Goal: Information Seeking & Learning: Check status

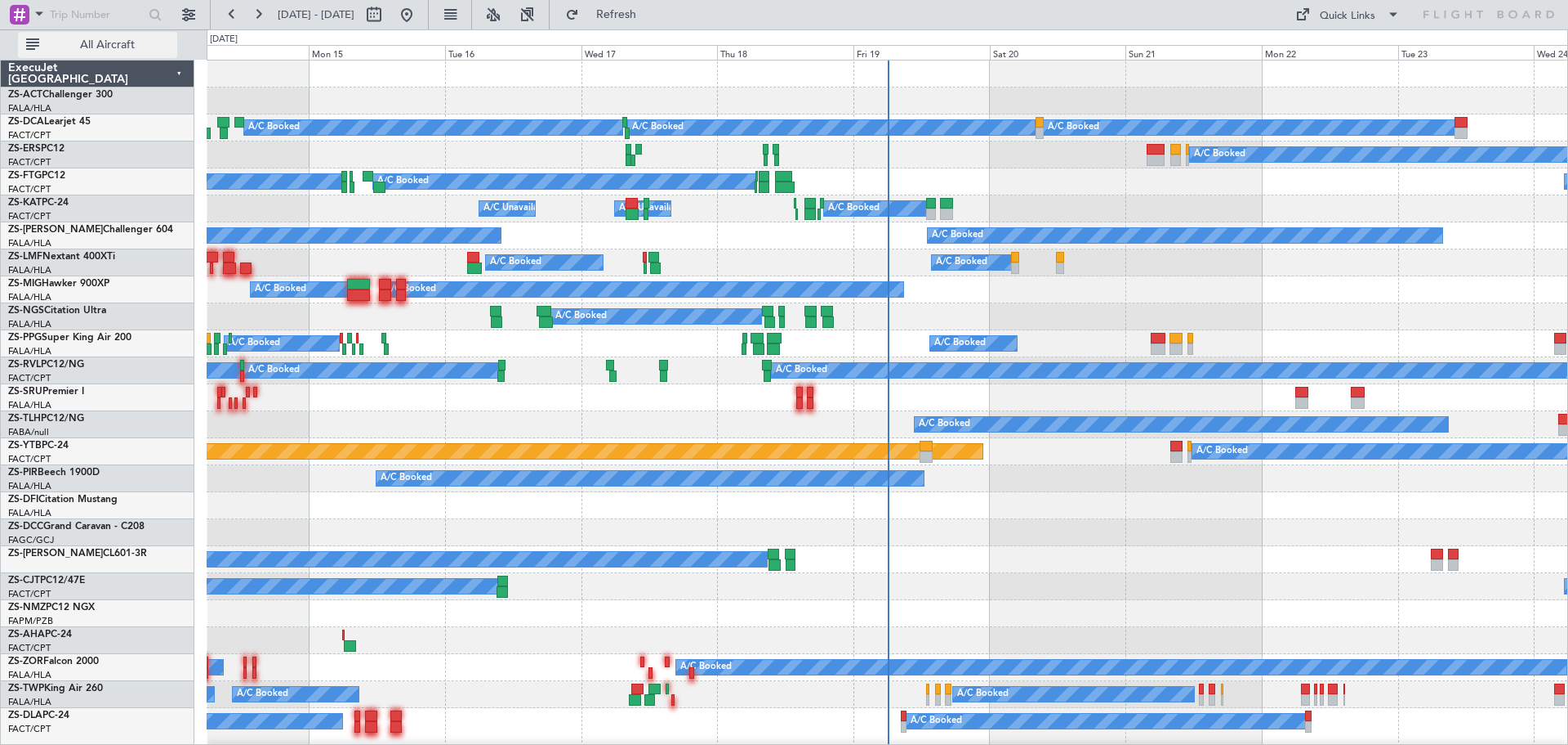
click at [128, 47] on span "All Aircraft" at bounding box center [108, 44] width 130 height 11
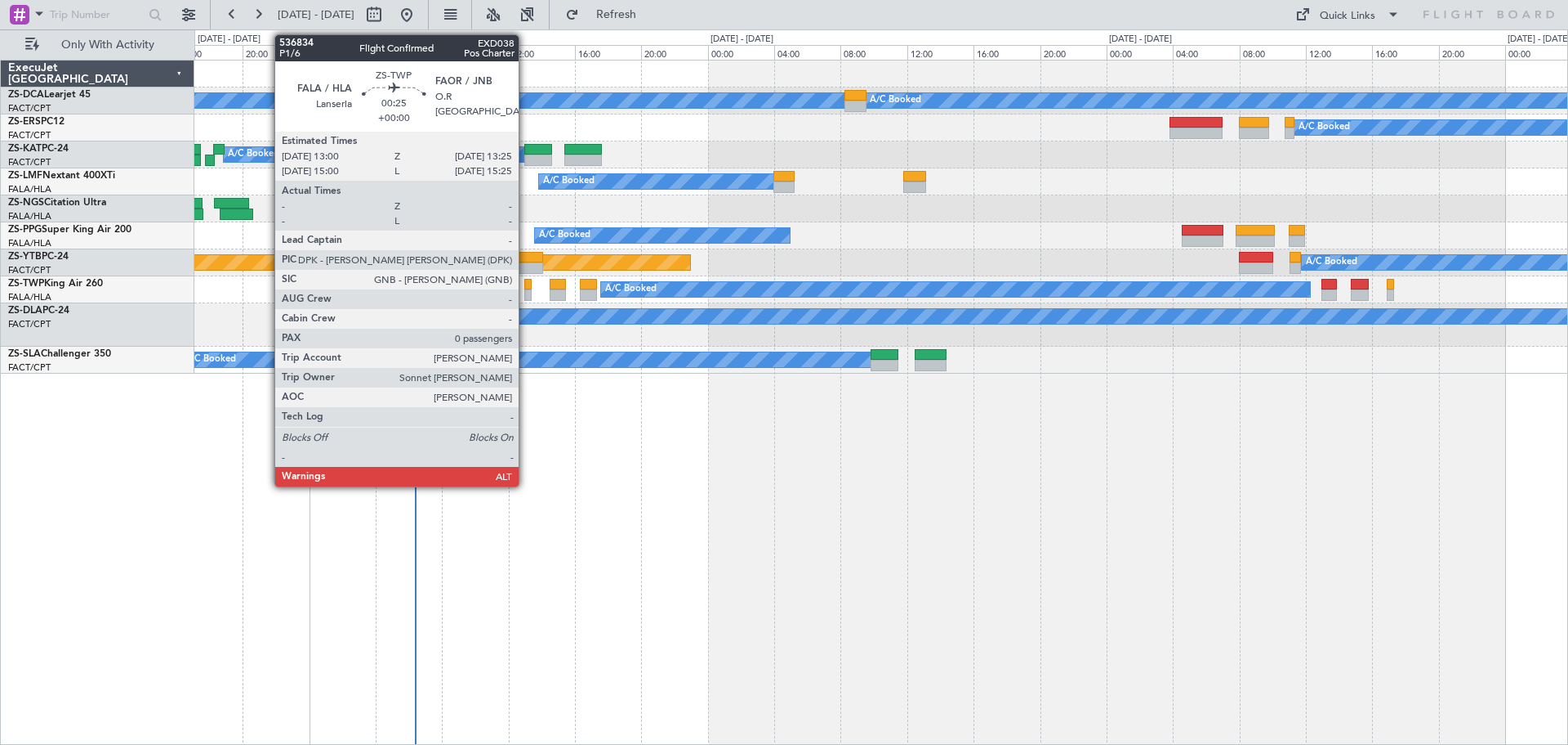
click at [527, 294] on div at bounding box center [527, 295] width 7 height 11
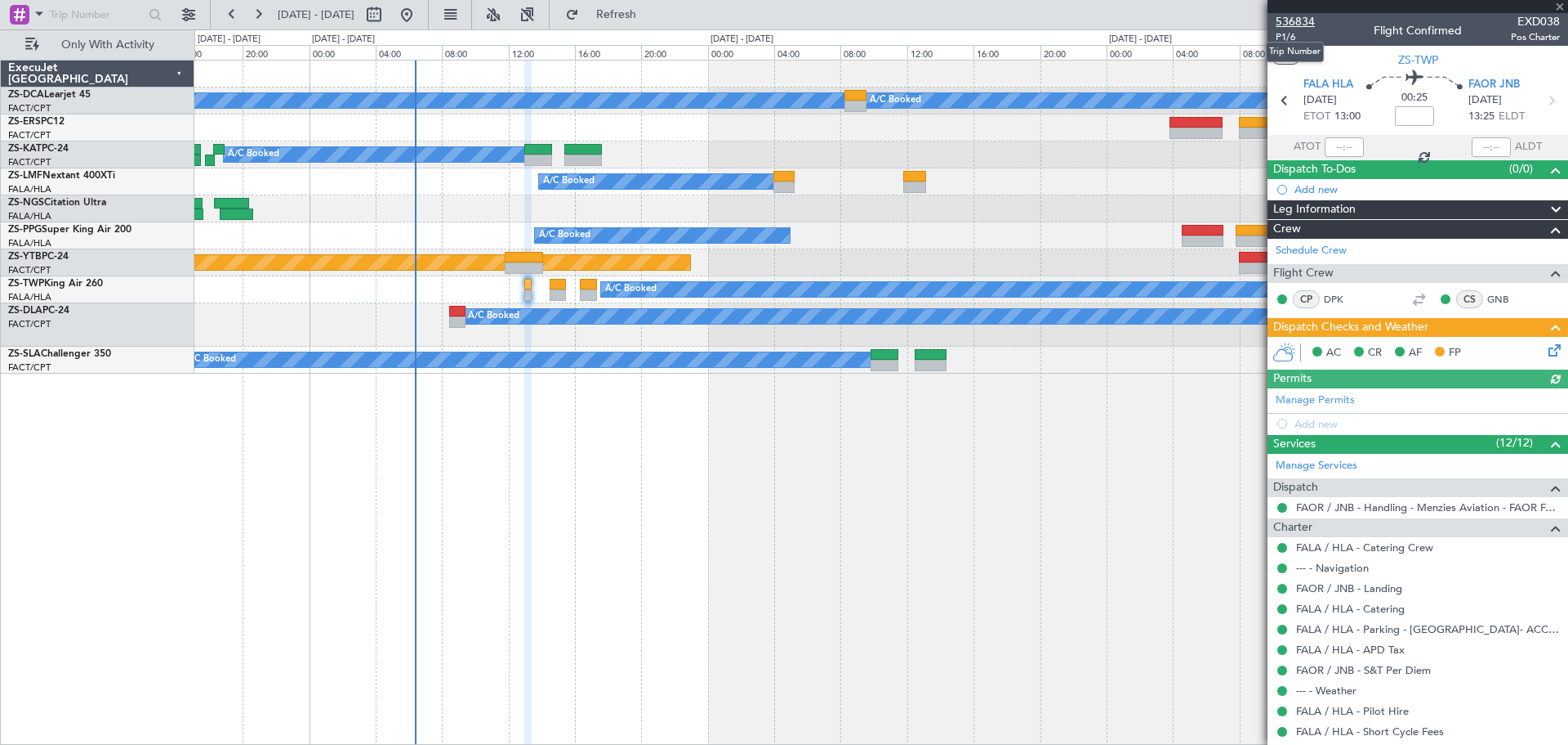
click at [1299, 17] on span "536834" at bounding box center [1295, 21] width 39 height 17
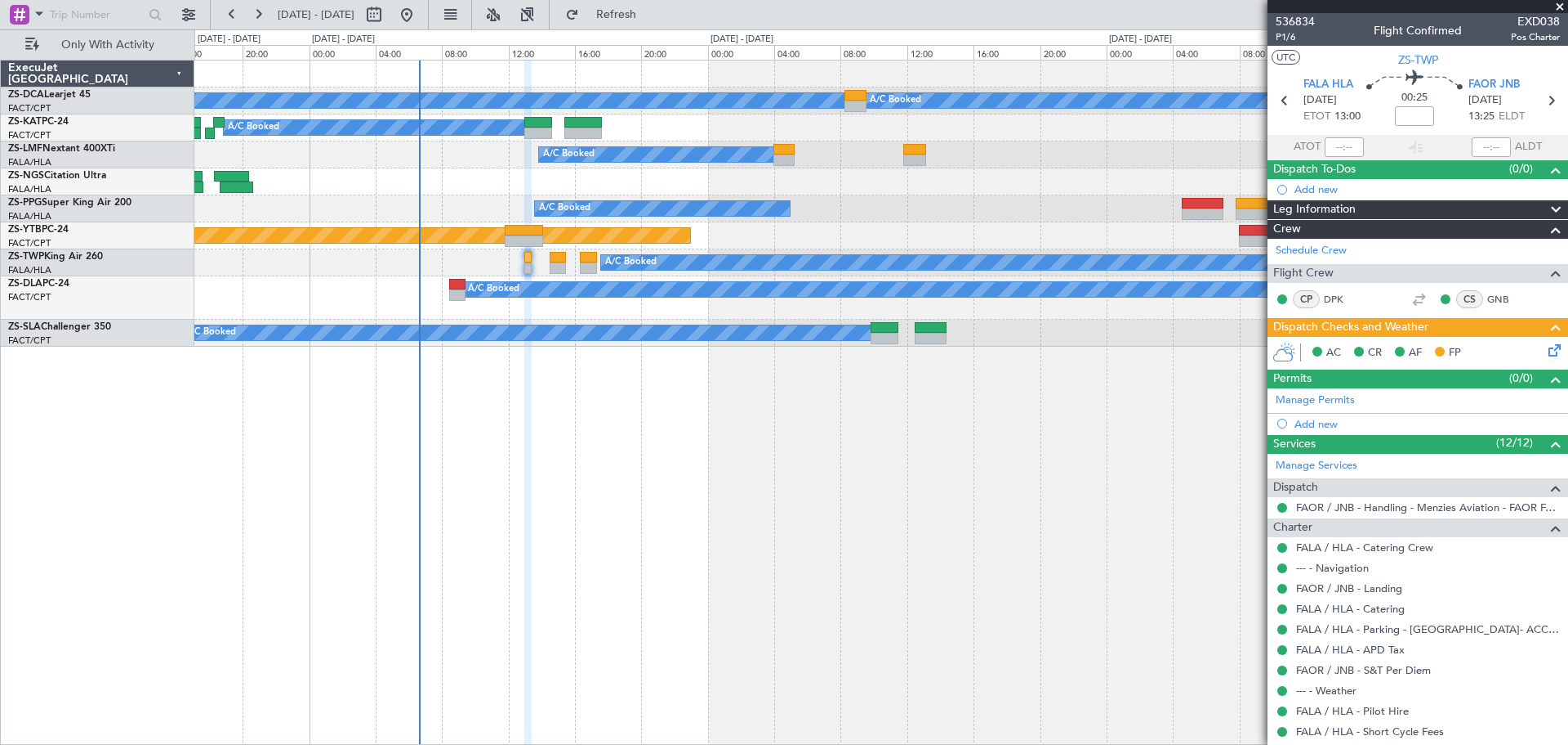
click at [1565, 4] on span at bounding box center [1560, 7] width 16 height 15
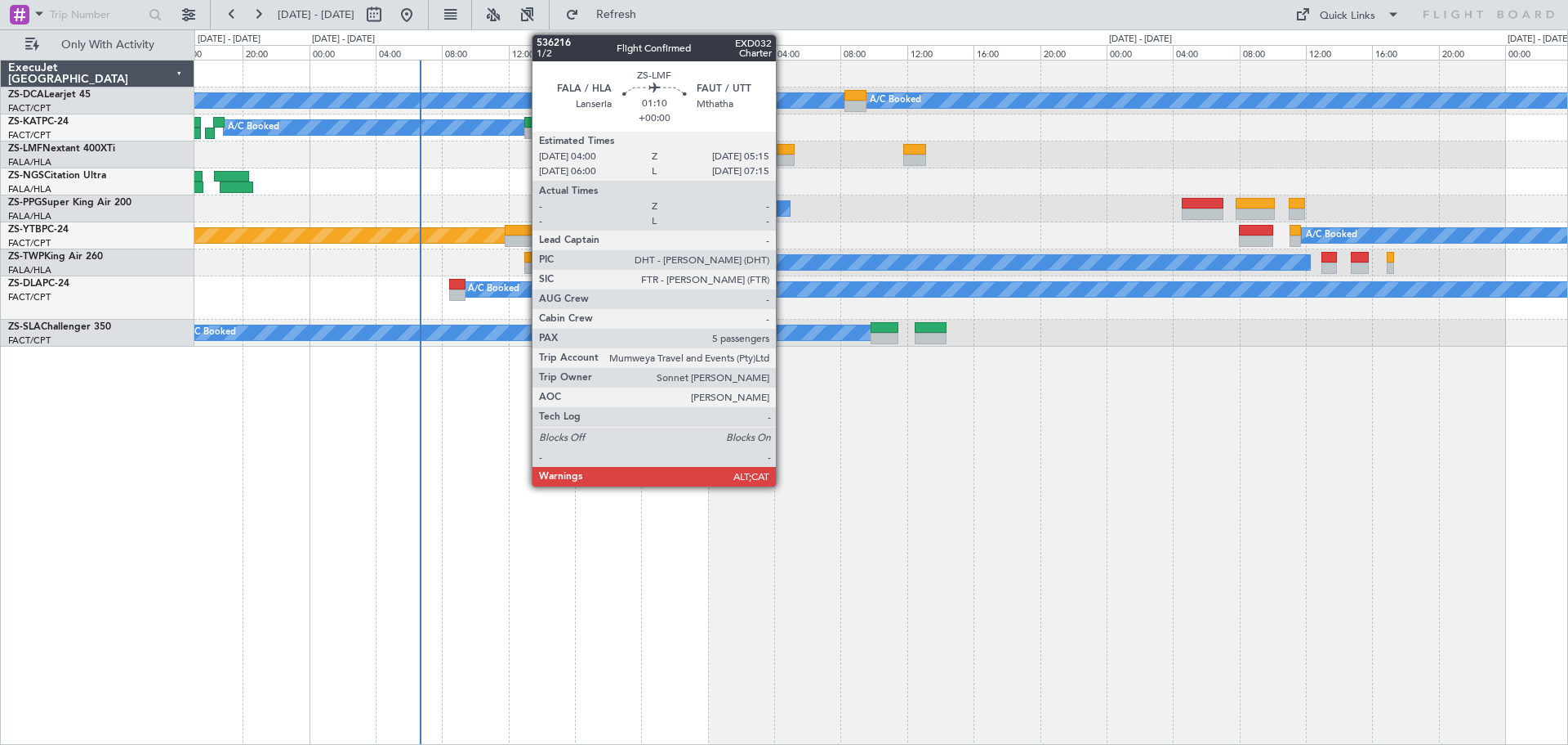
click at [784, 158] on div at bounding box center [784, 160] width 21 height 11
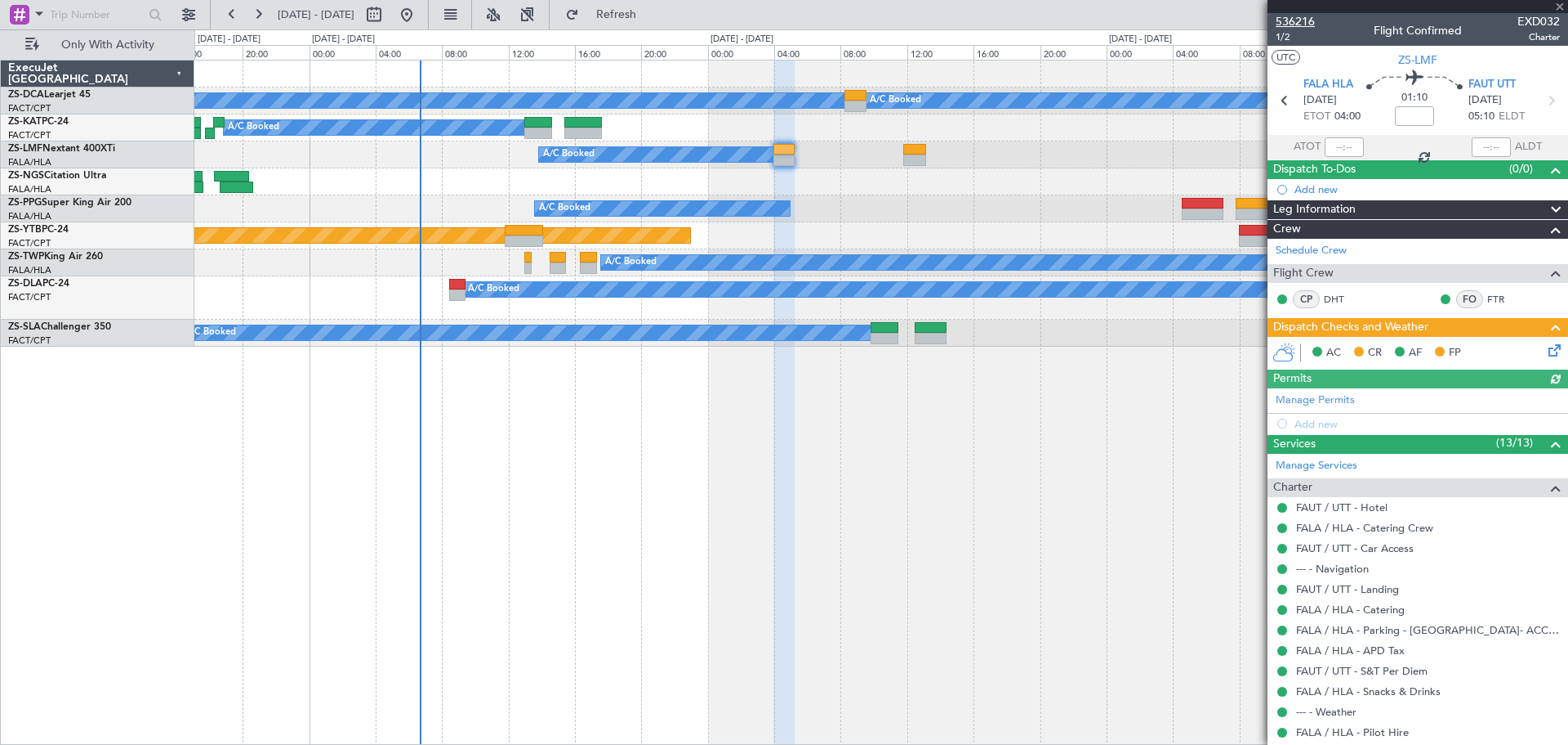
click at [1303, 22] on span "536216" at bounding box center [1295, 21] width 39 height 17
click at [1560, 7] on span at bounding box center [1560, 7] width 16 height 15
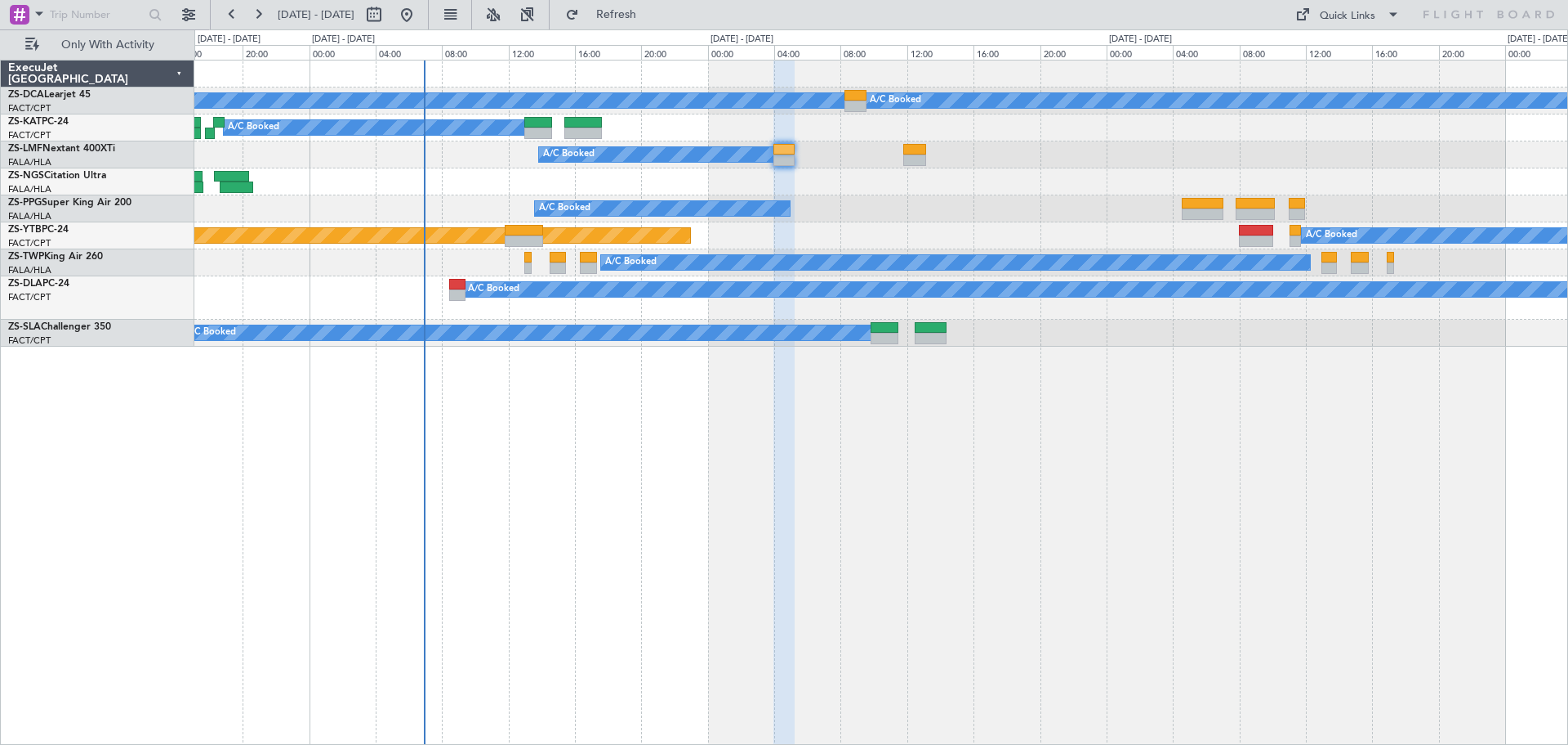
type input "0"
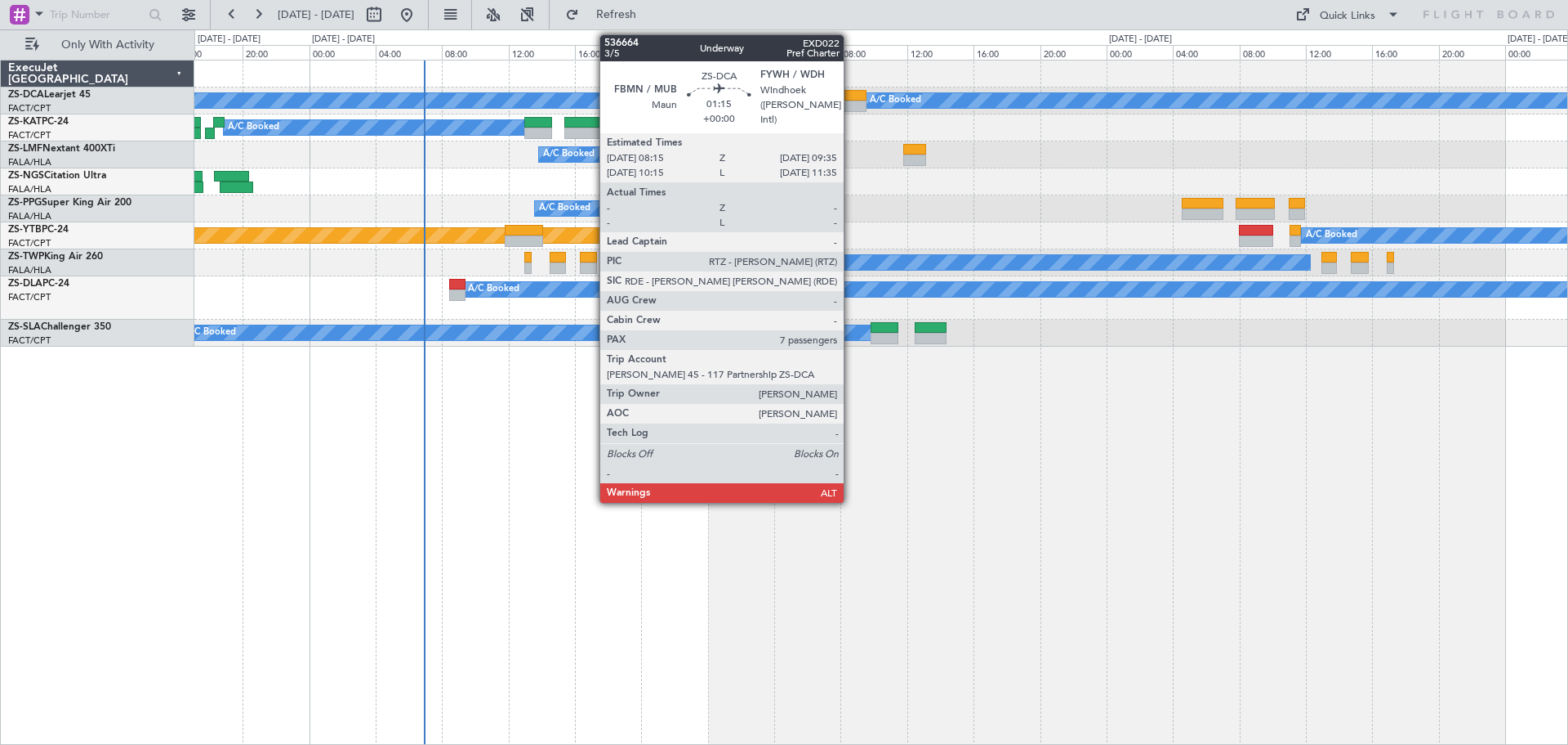
click at [851, 104] on div at bounding box center [855, 106] width 23 height 11
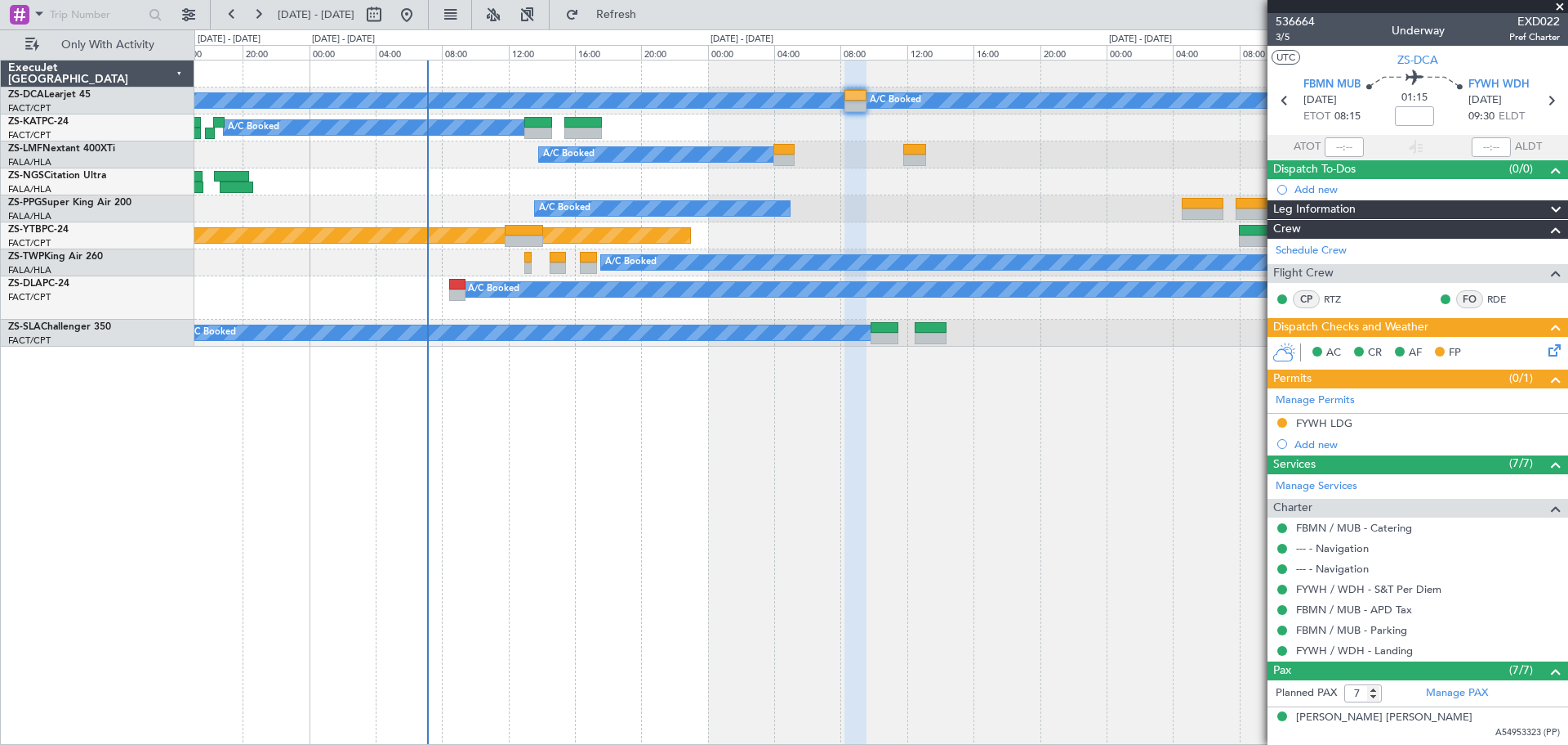
click at [1561, 7] on span at bounding box center [1560, 7] width 16 height 15
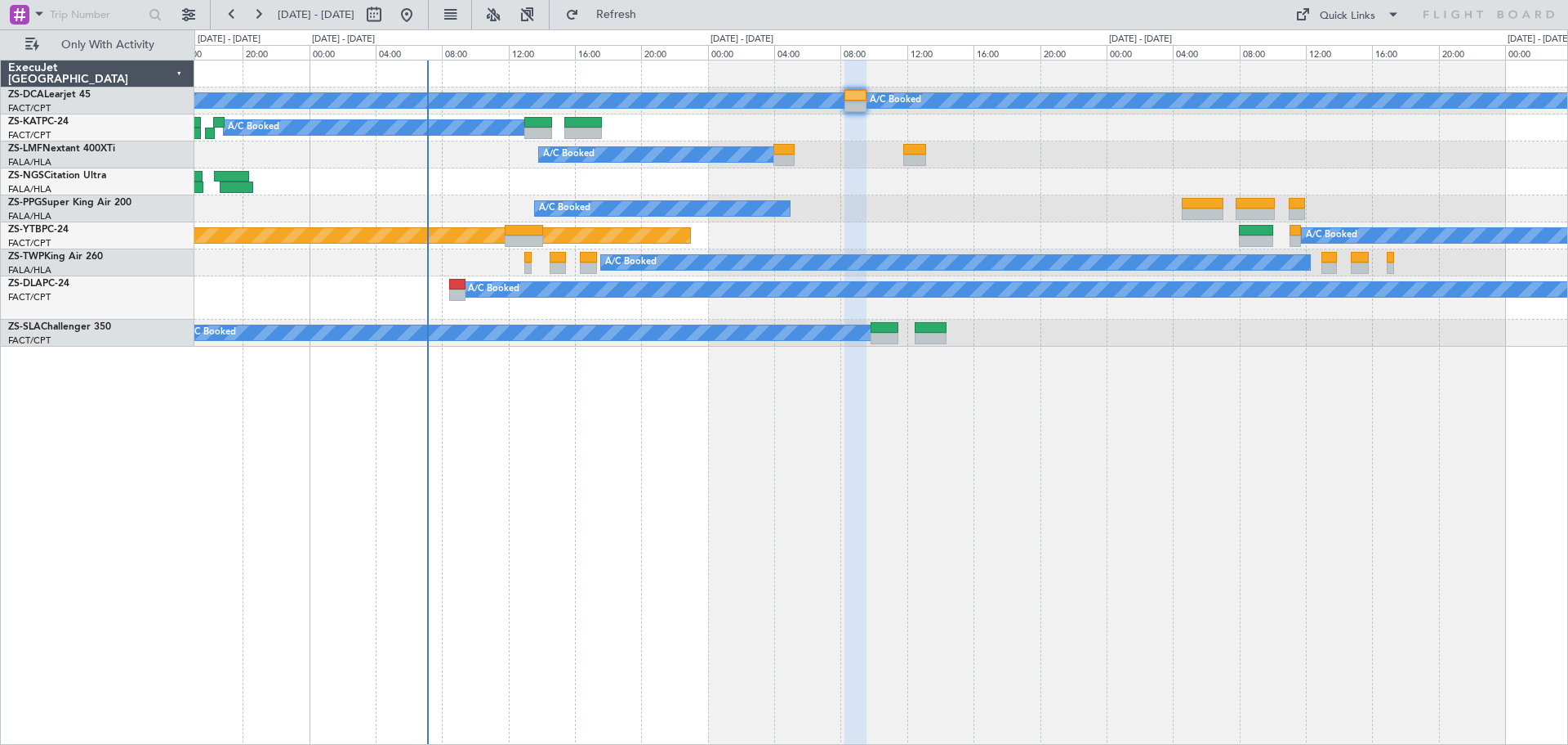
type input "0"
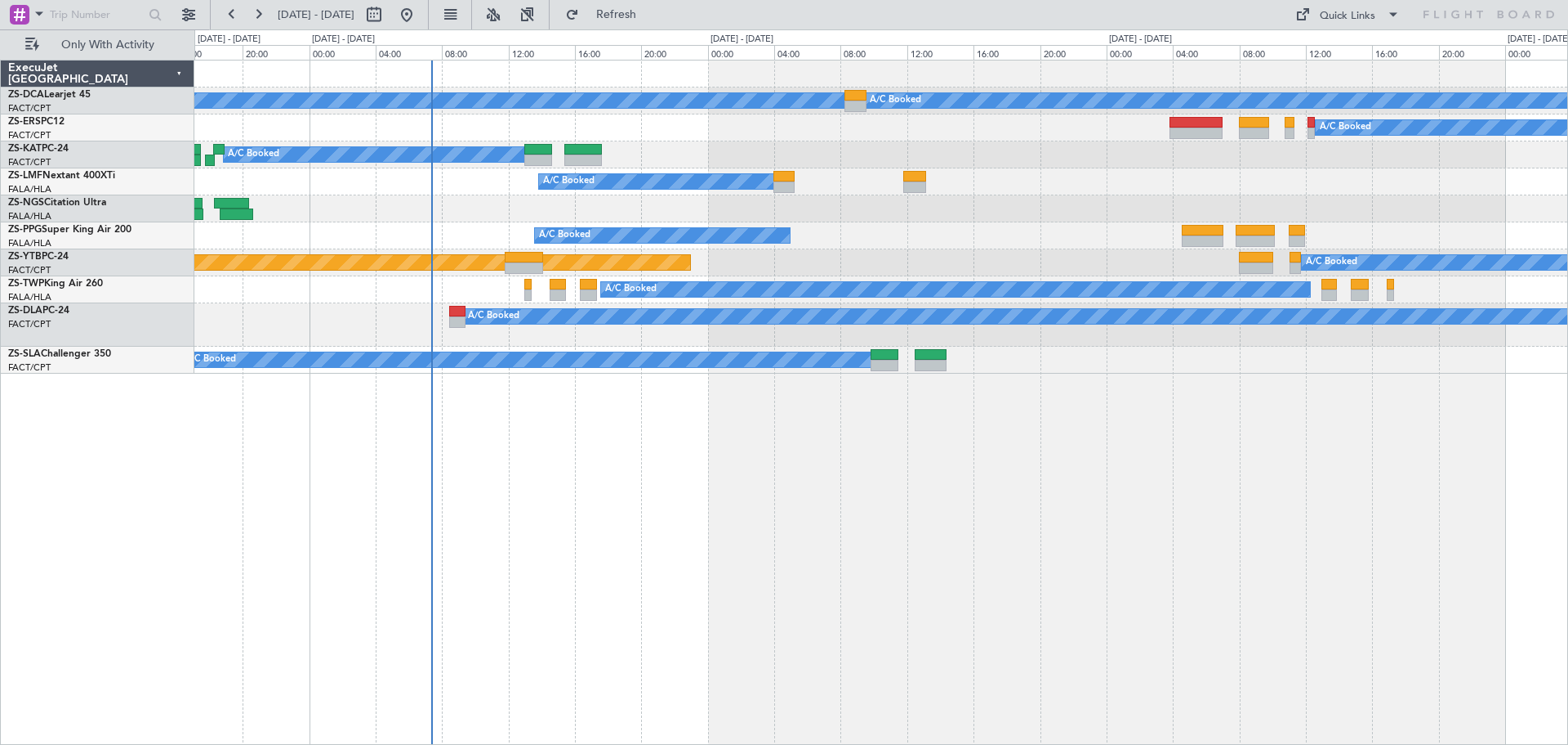
click at [867, 476] on div "A/C Booked A/C Booked A/C Booked A/C Booked A/C Booked A/C Booked A/C Booked A/…" at bounding box center [881, 402] width 1374 height 685
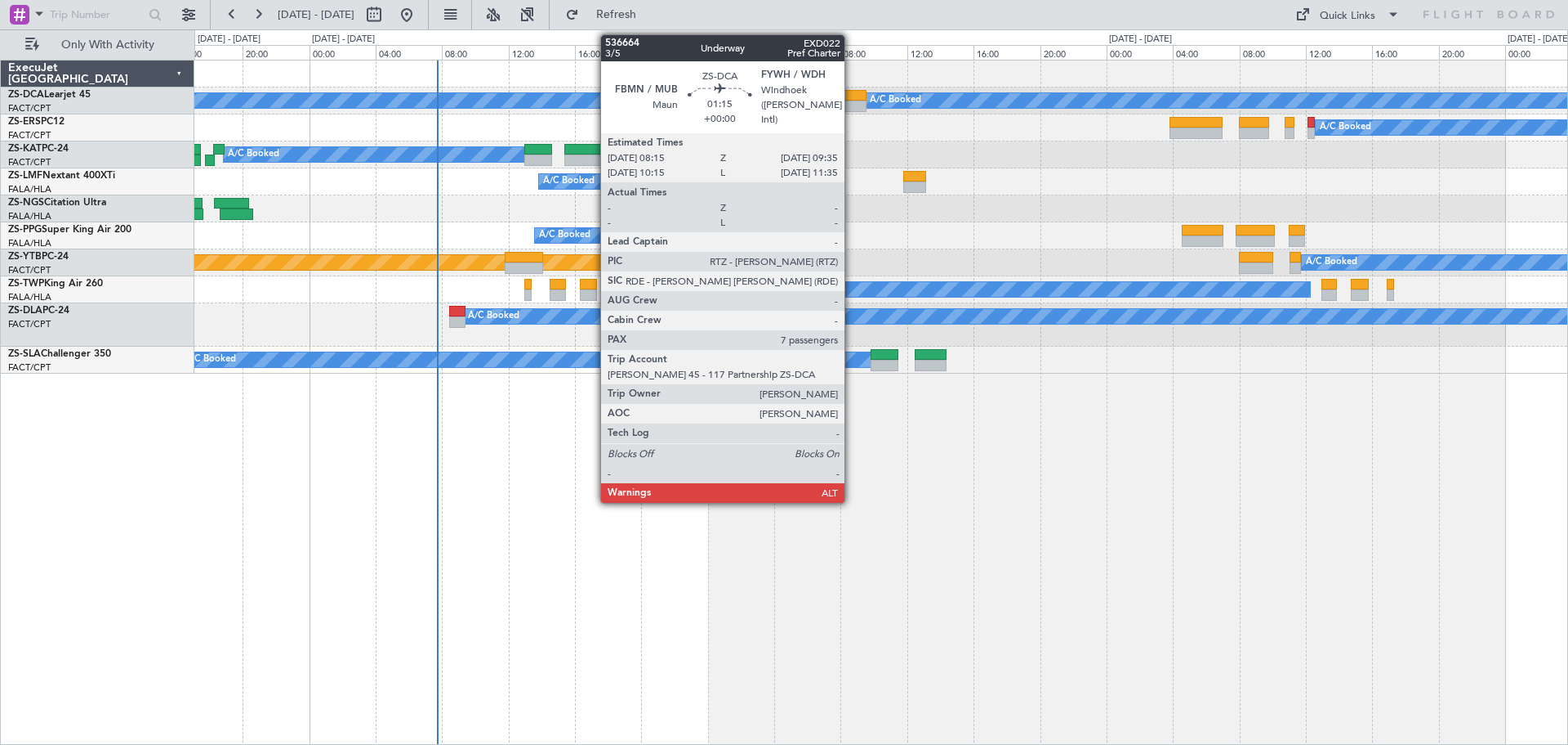
click at [852, 107] on div at bounding box center [855, 106] width 23 height 11
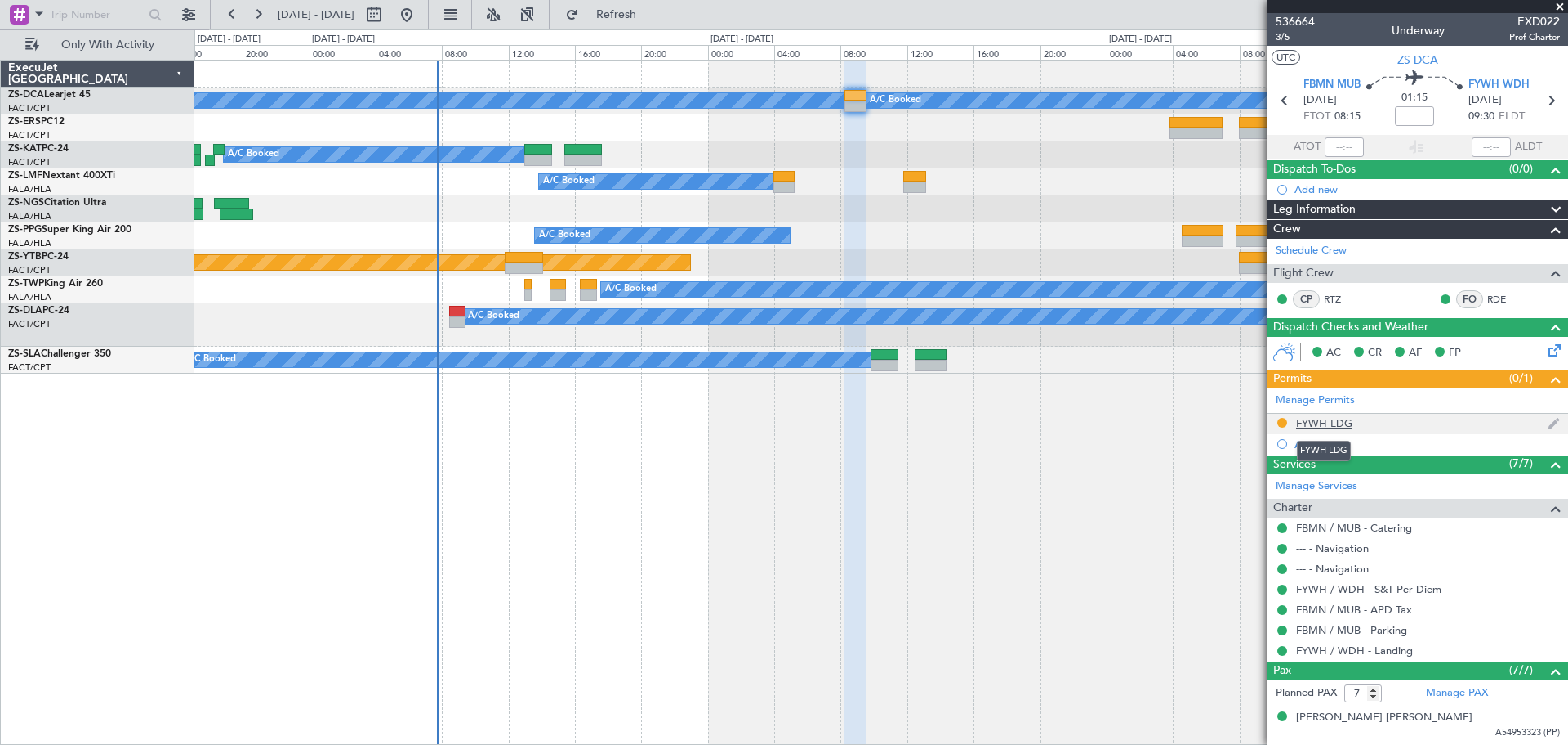
click at [1327, 425] on div "FYWH LDG" at bounding box center [1324, 423] width 56 height 14
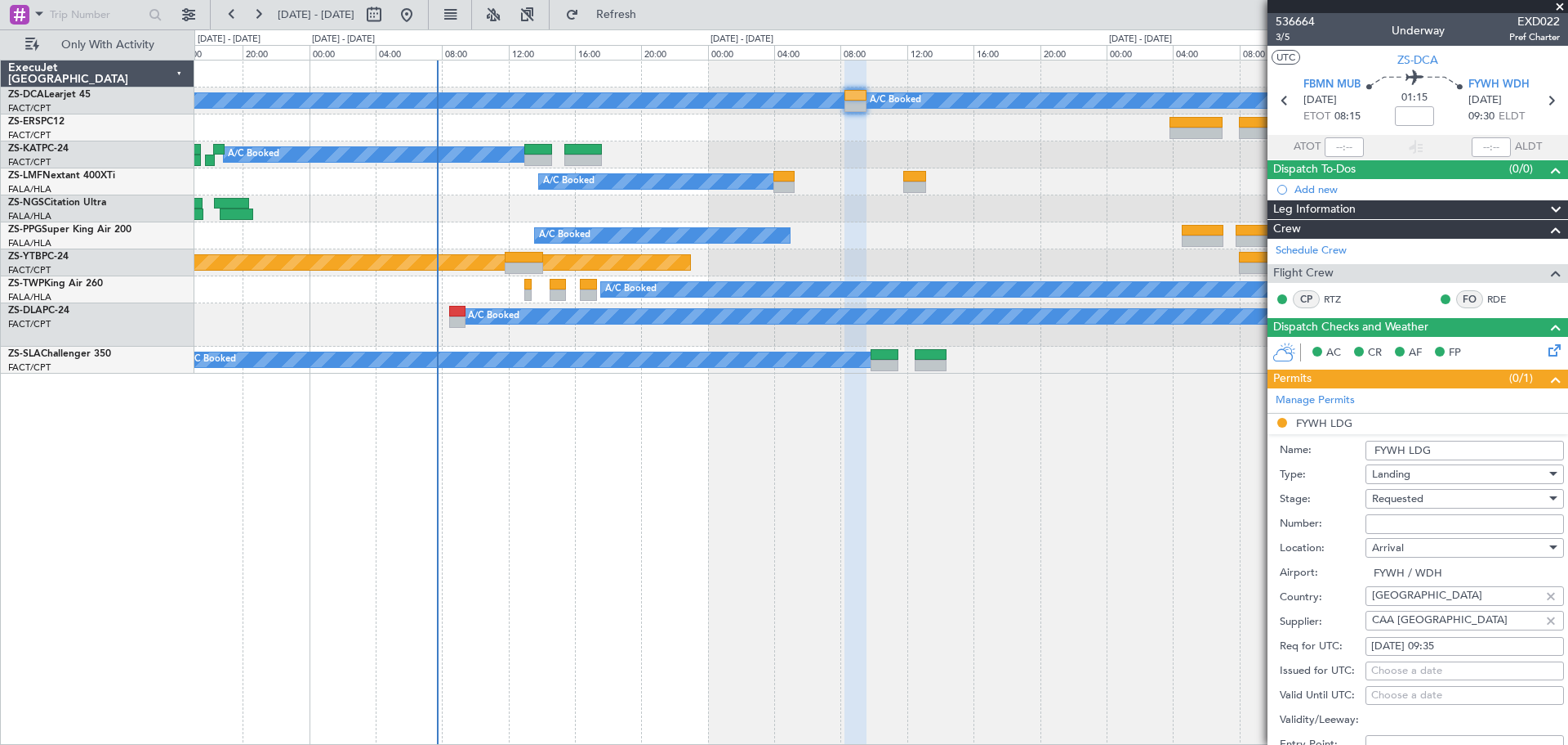
click at [1560, 5] on span at bounding box center [1560, 7] width 16 height 15
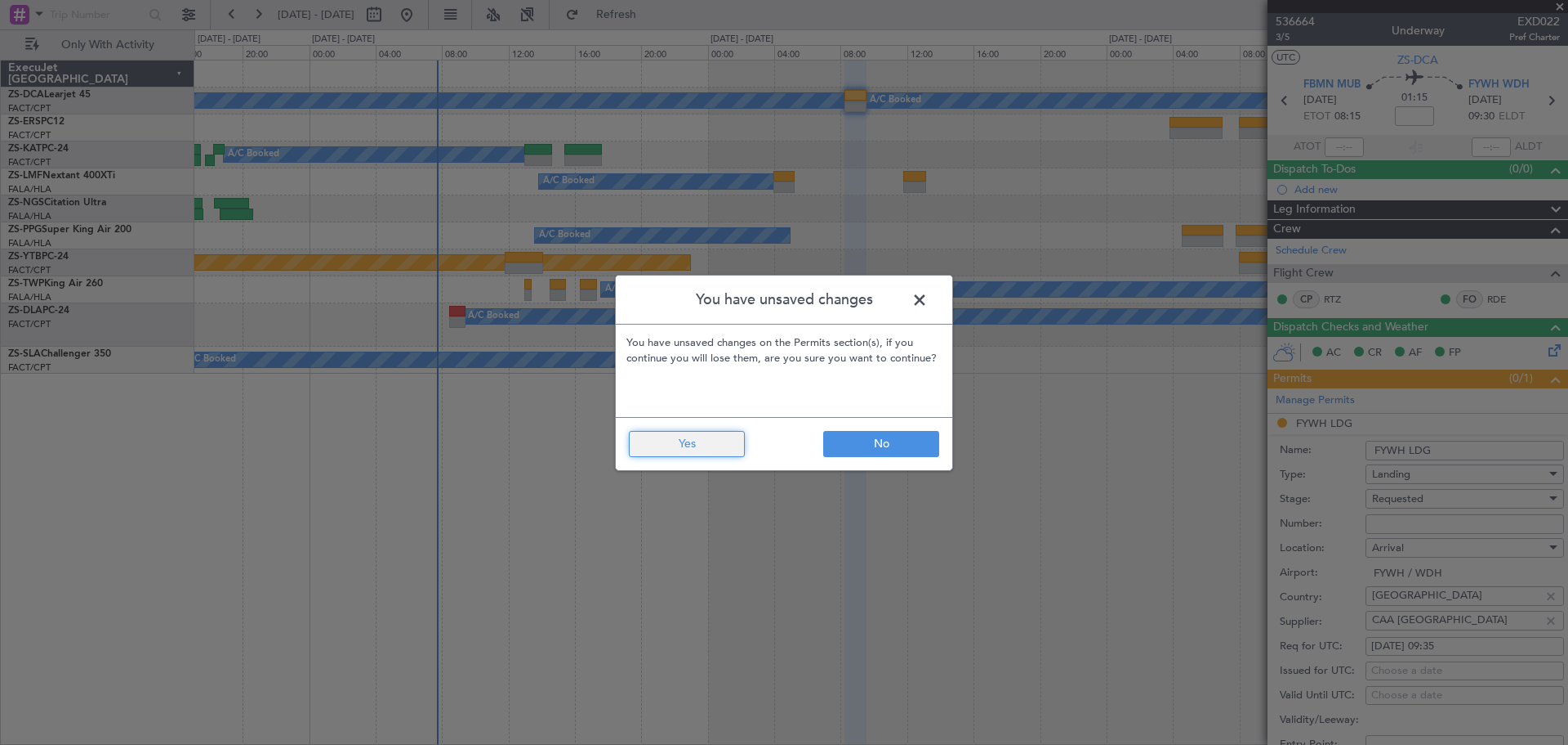
click at [720, 443] on button "Yes" at bounding box center [687, 443] width 116 height 26
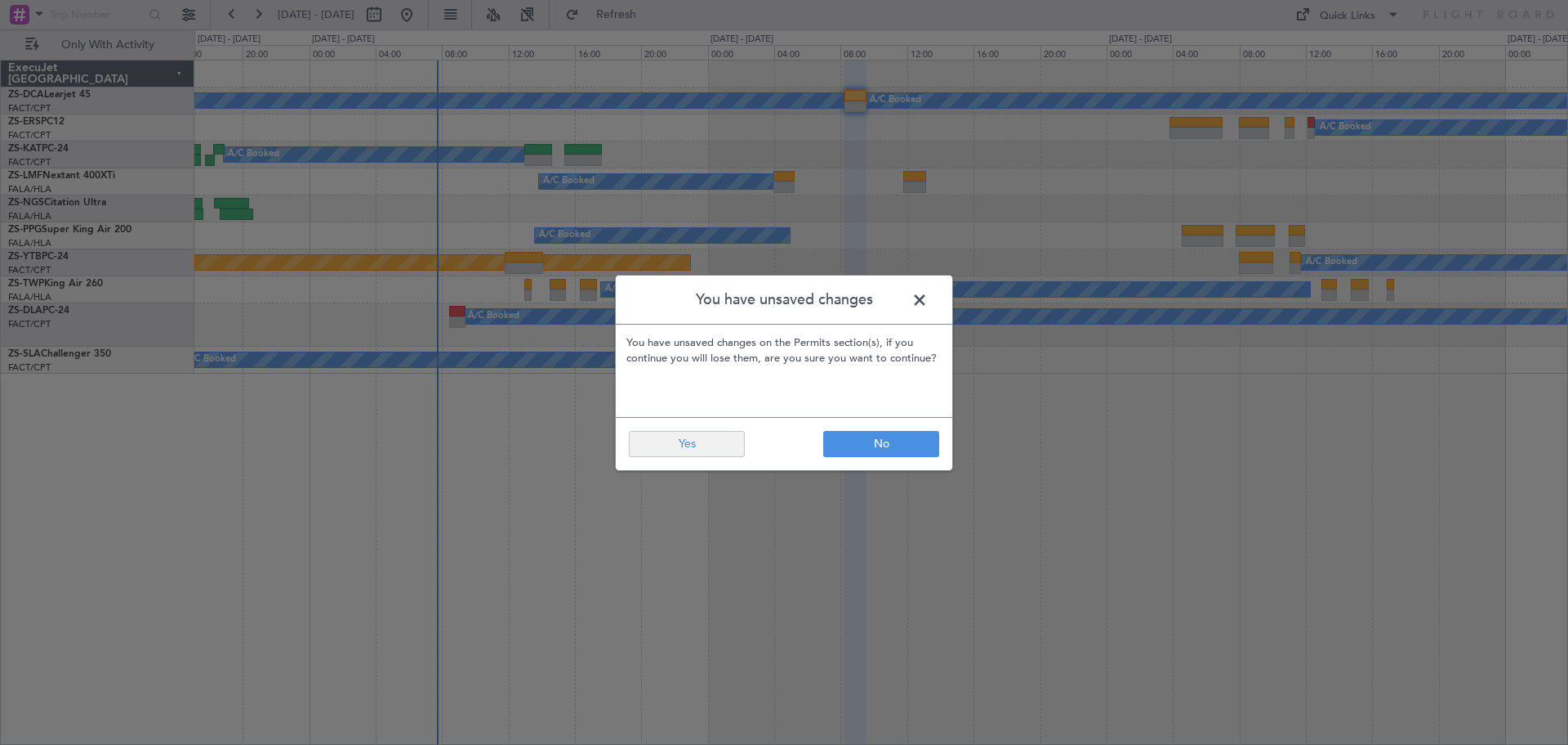
type input "0"
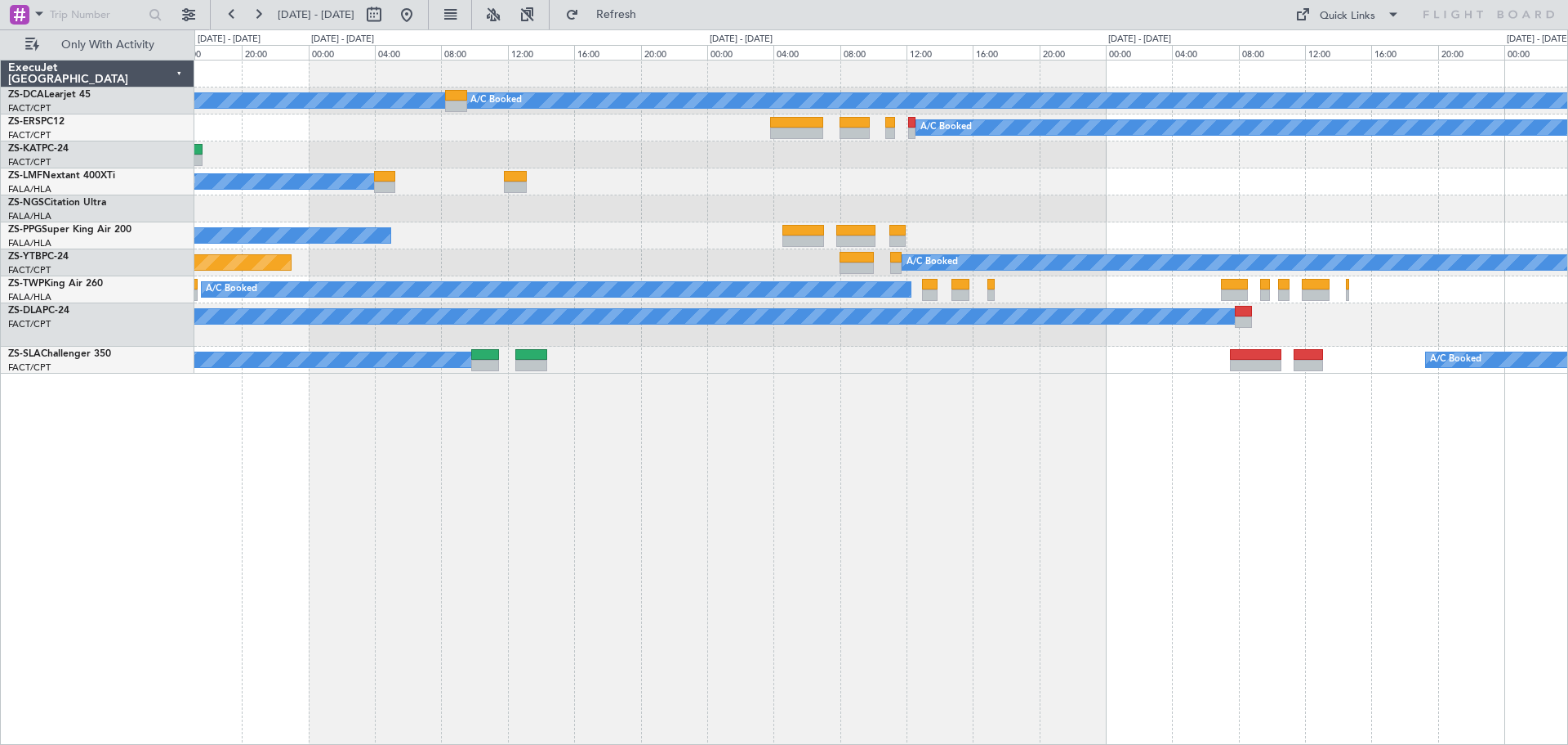
click at [600, 615] on div "A/C Booked A/C Booked A/C Booked A/C Booked A/C Booked A/C Booked A/C Booked A/…" at bounding box center [881, 402] width 1374 height 685
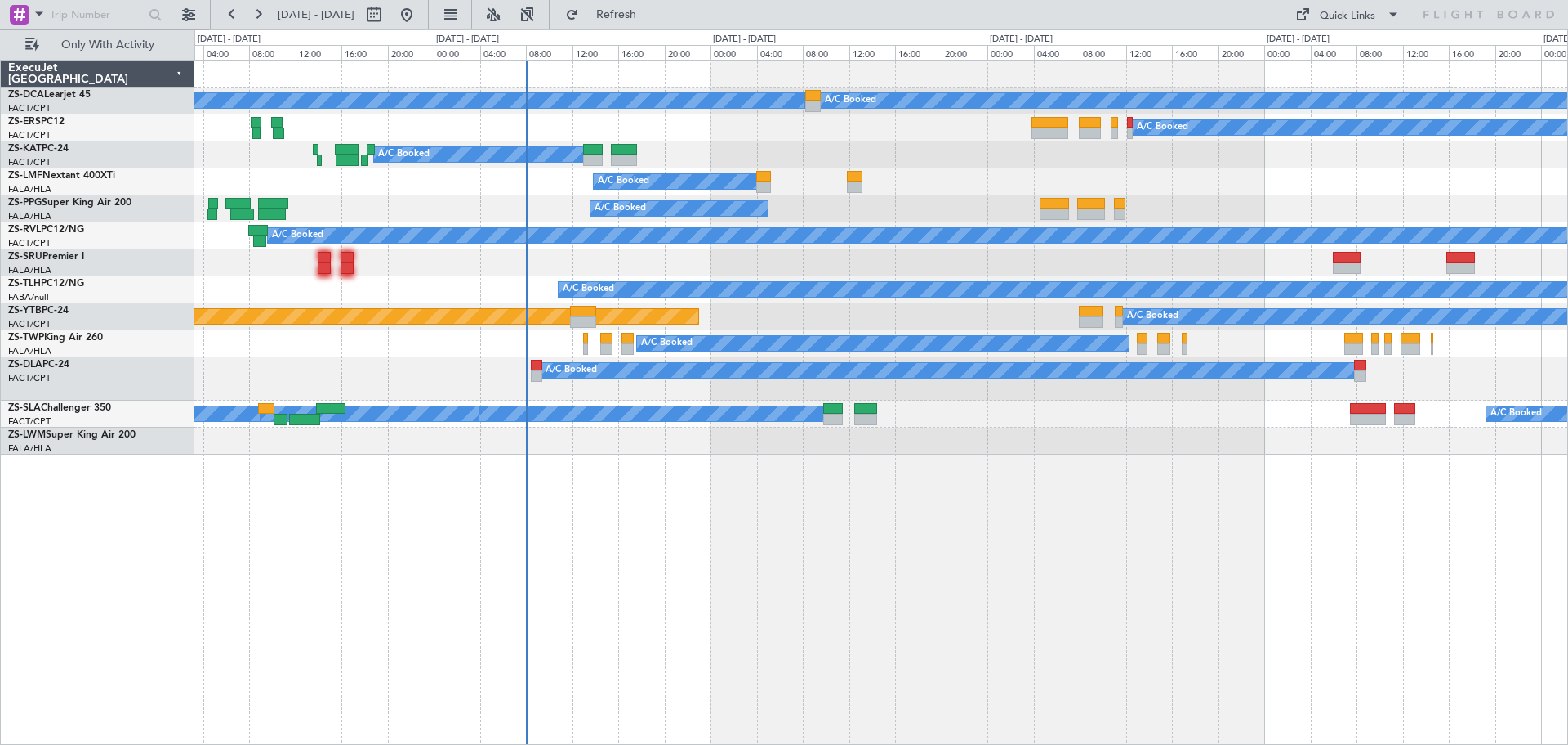
click at [740, 569] on div "A/C Booked A/C Booked A/C Booked A/C Booked A/C Booked A/C Booked A/C Unavailab…" at bounding box center [881, 402] width 1374 height 685
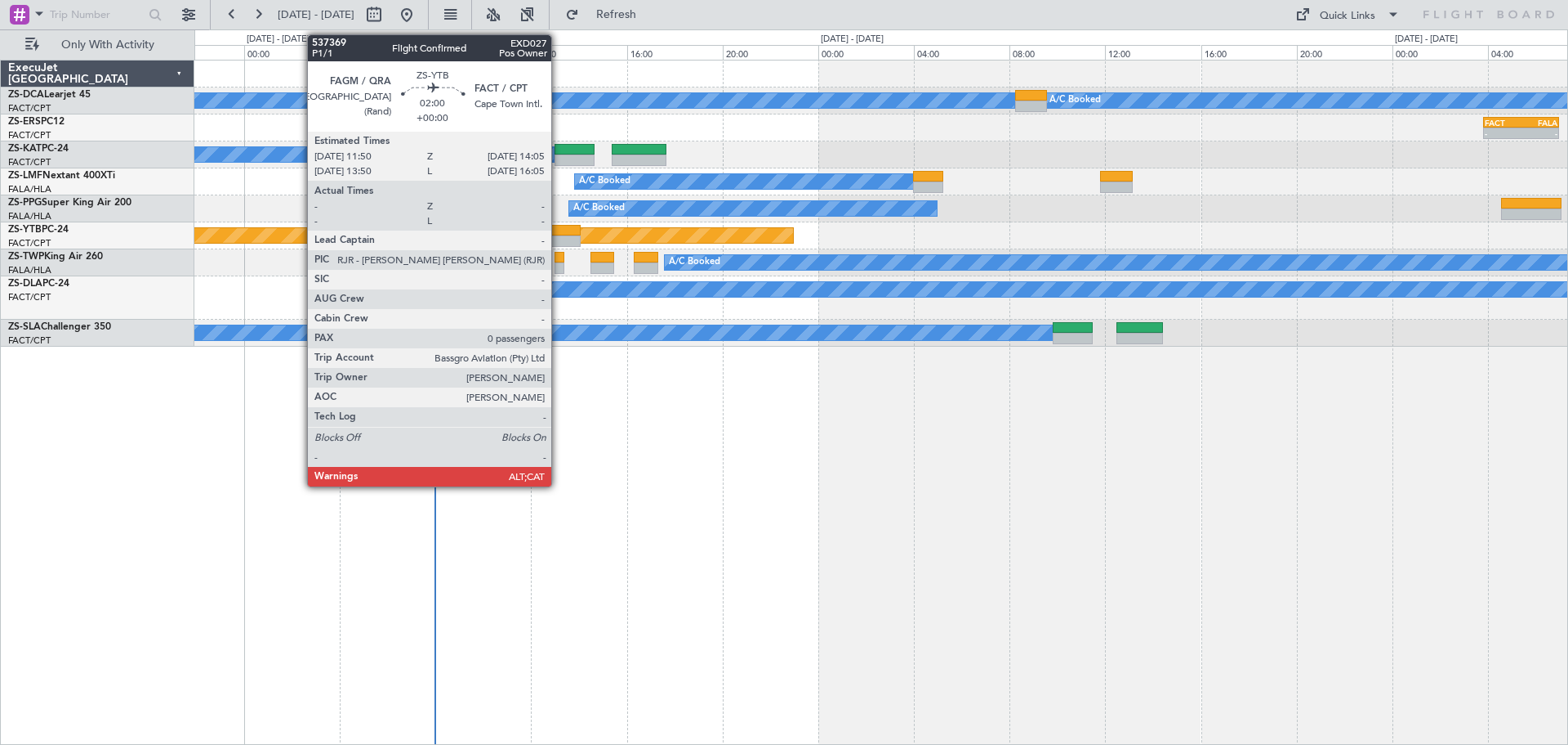
click at [559, 237] on div at bounding box center [554, 241] width 54 height 11
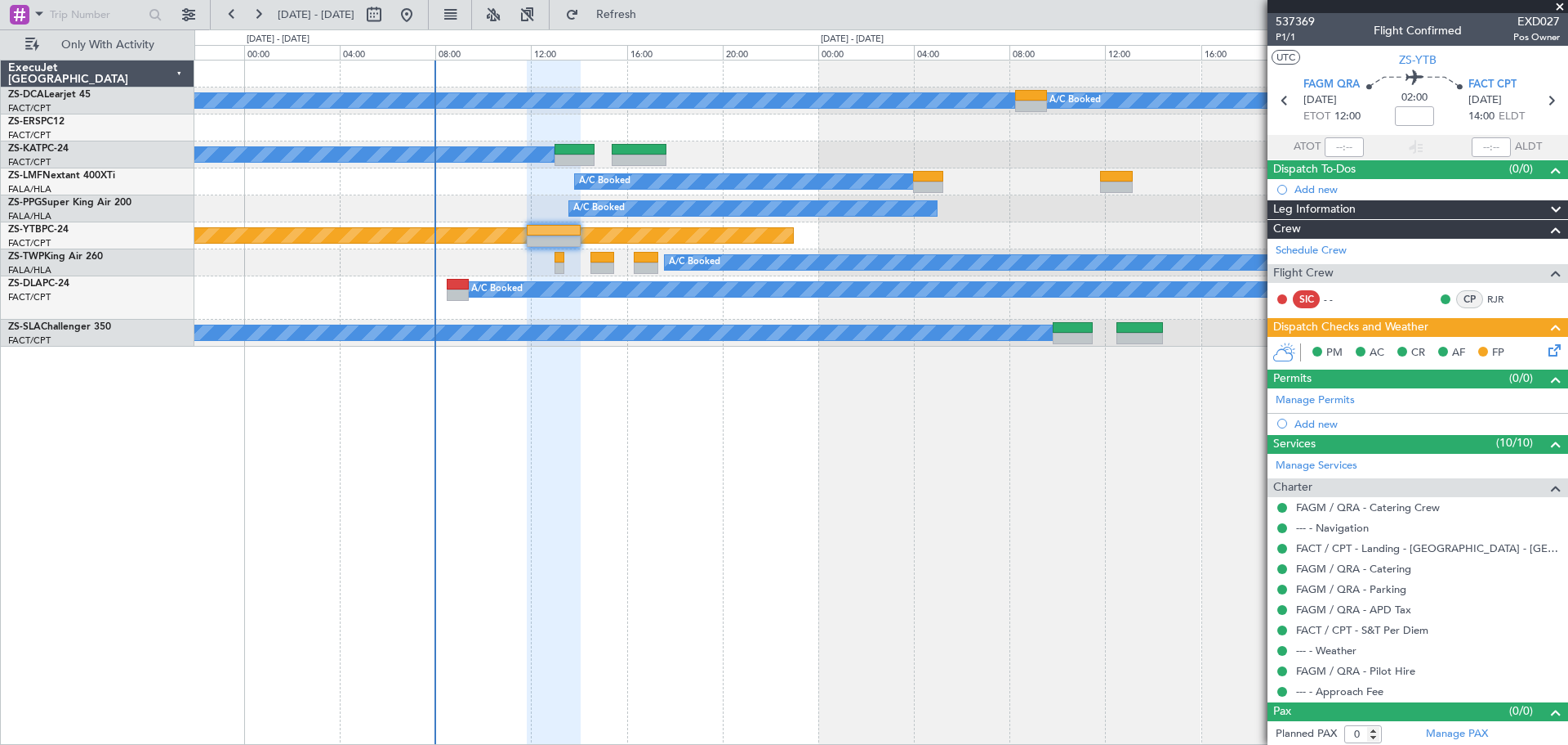
click at [1559, 7] on span at bounding box center [1560, 7] width 16 height 15
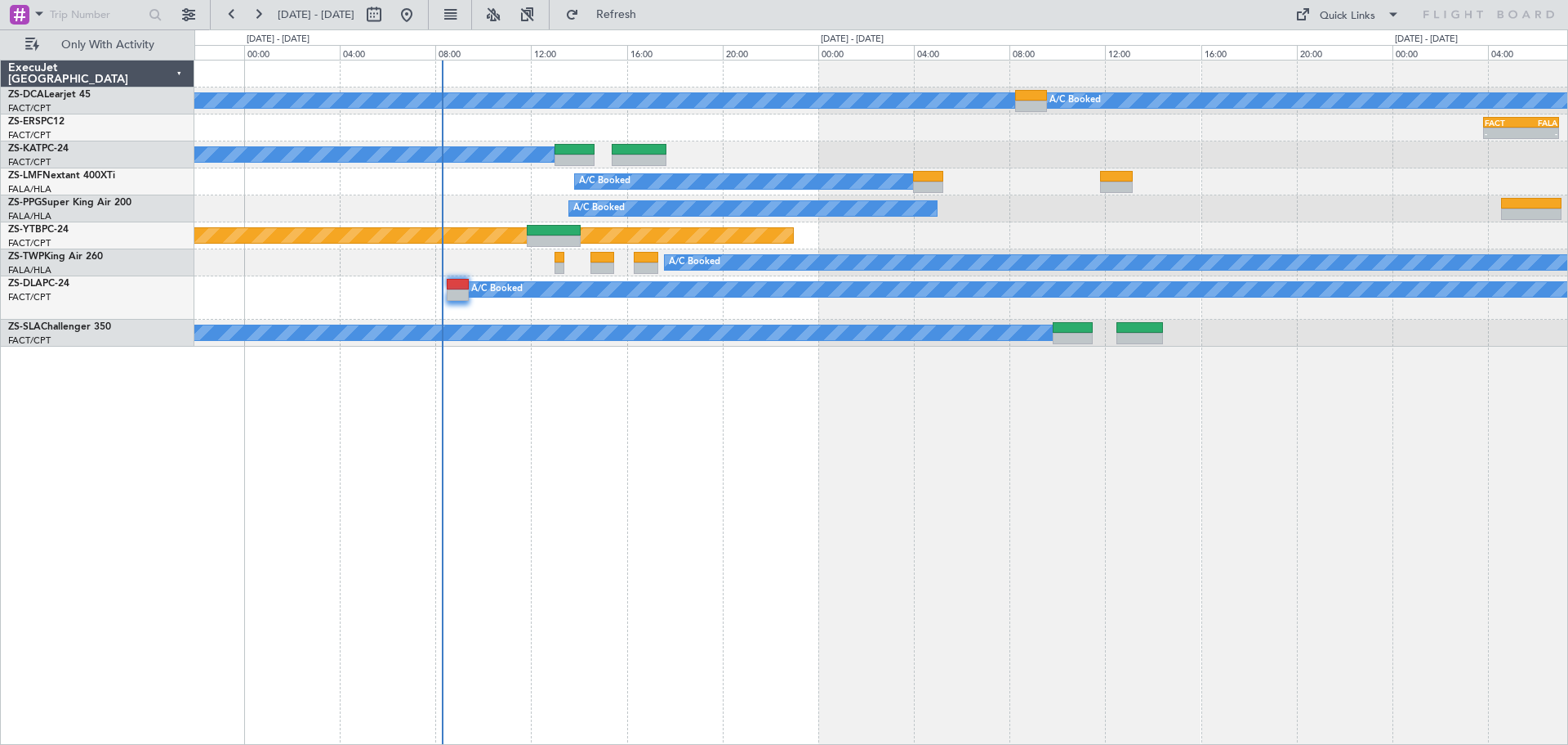
click at [937, 497] on div "A/C Booked A/C Booked - - FACT 03:50 Z FALA 07:00 Z A/C Booked A/C Booked A/C B…" at bounding box center [881, 402] width 1374 height 685
